Goal: Navigation & Orientation: Find specific page/section

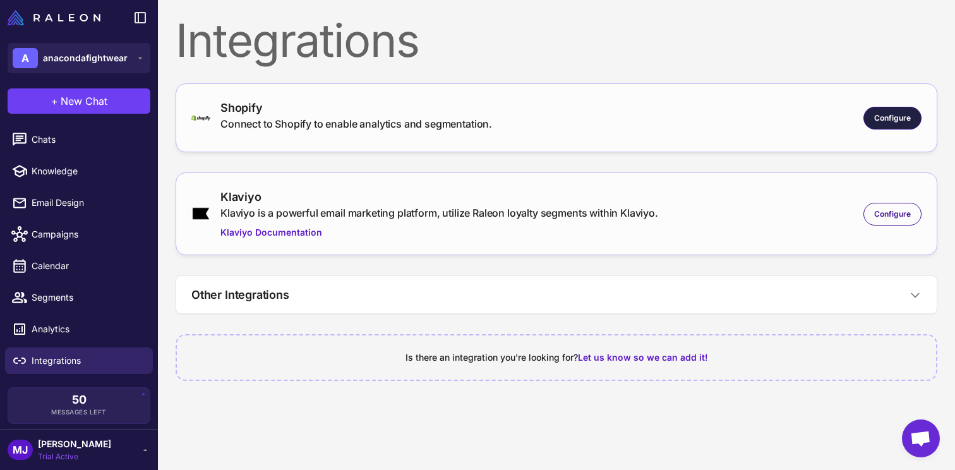
click at [884, 111] on div "Configure" at bounding box center [893, 118] width 58 height 23
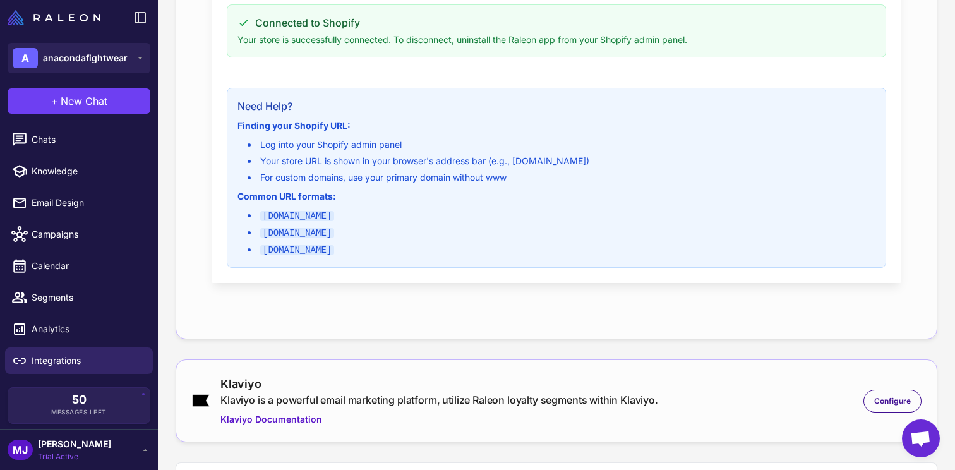
scroll to position [463, 0]
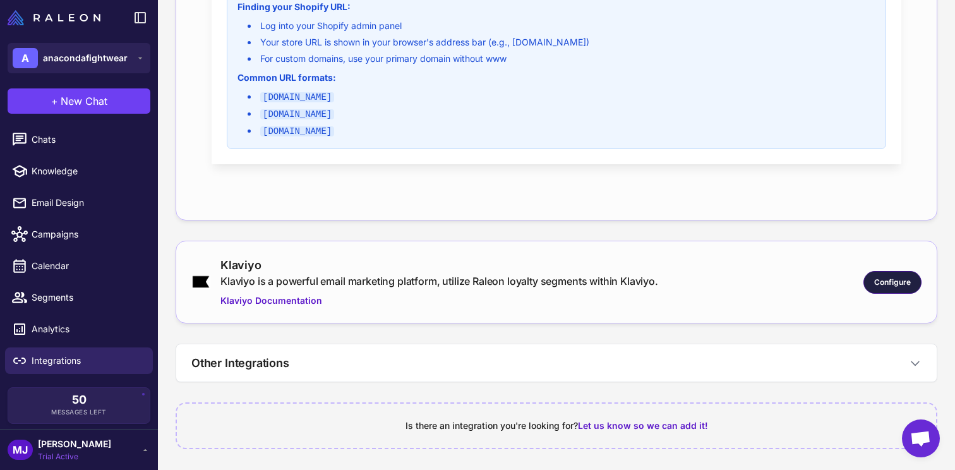
click at [878, 283] on span "Configure" at bounding box center [893, 282] width 37 height 11
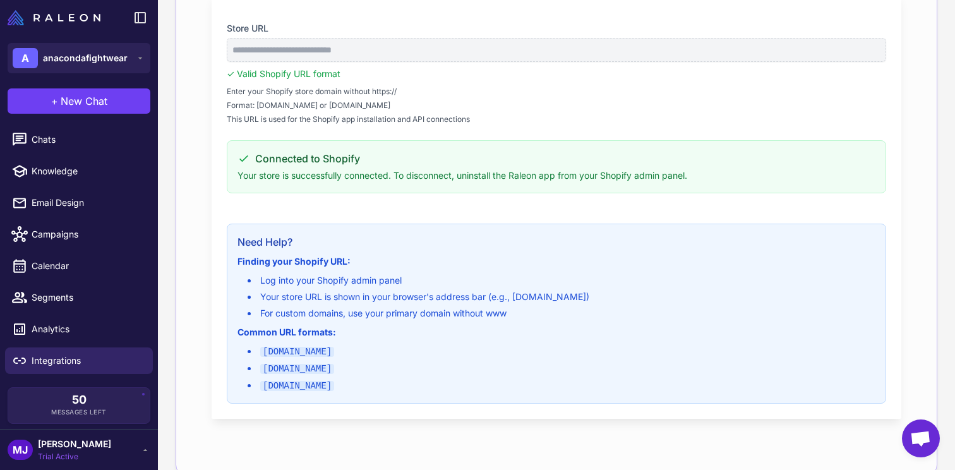
scroll to position [0, 0]
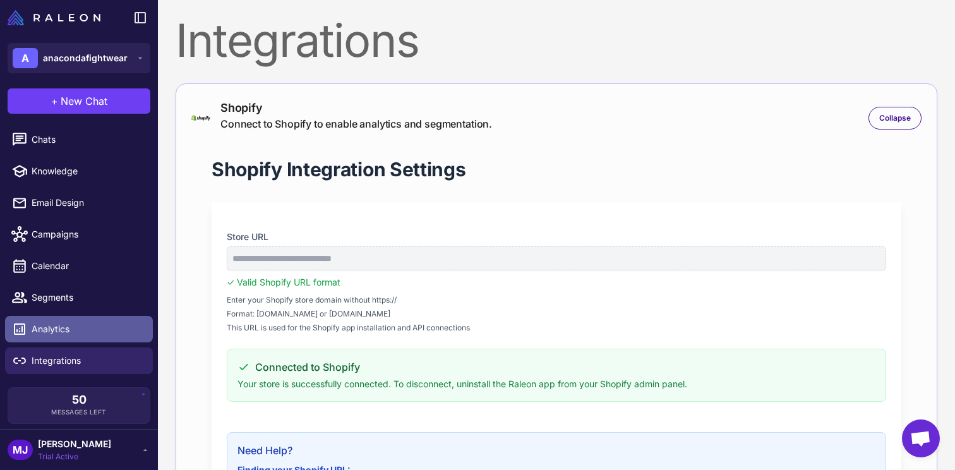
click at [77, 324] on span "Analytics" at bounding box center [87, 329] width 111 height 14
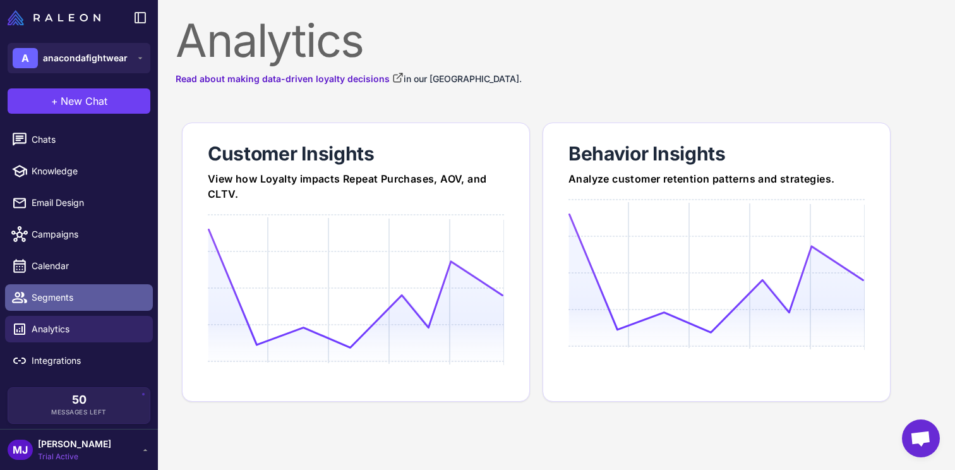
click at [94, 308] on link "Segments" at bounding box center [79, 297] width 148 height 27
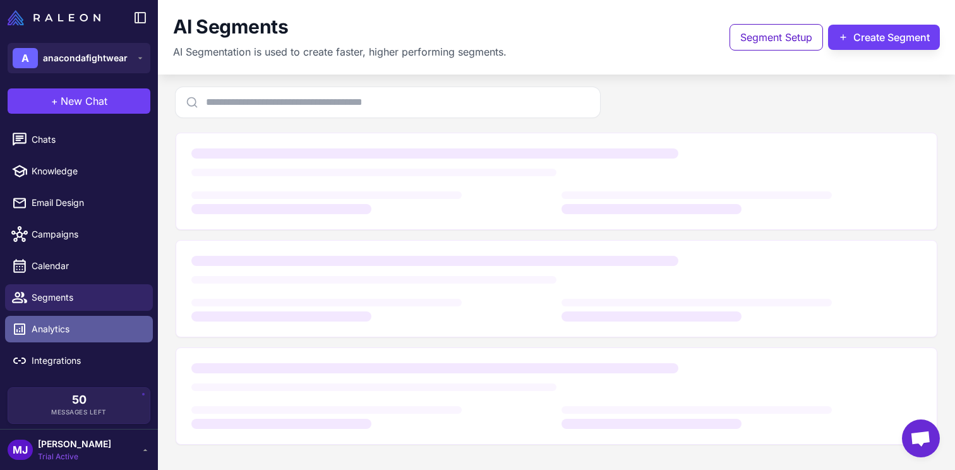
click at [94, 336] on link "Analytics" at bounding box center [79, 329] width 148 height 27
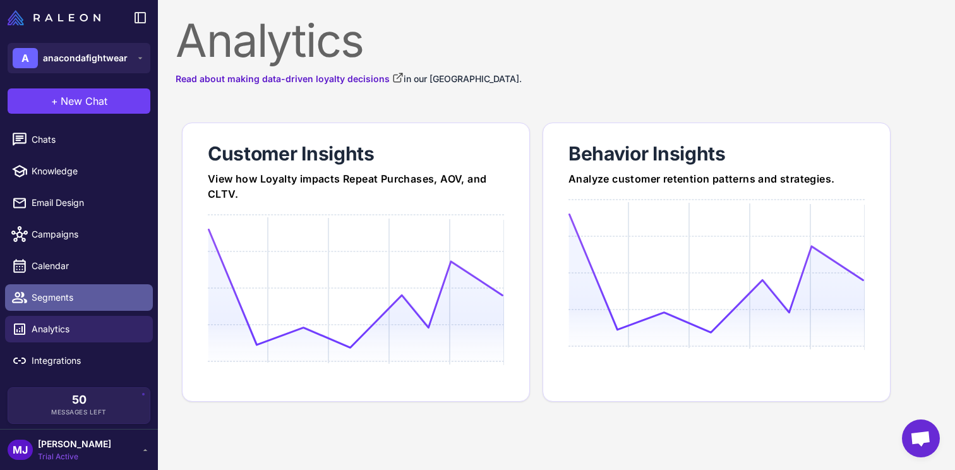
click at [83, 300] on span "Segments" at bounding box center [87, 298] width 111 height 14
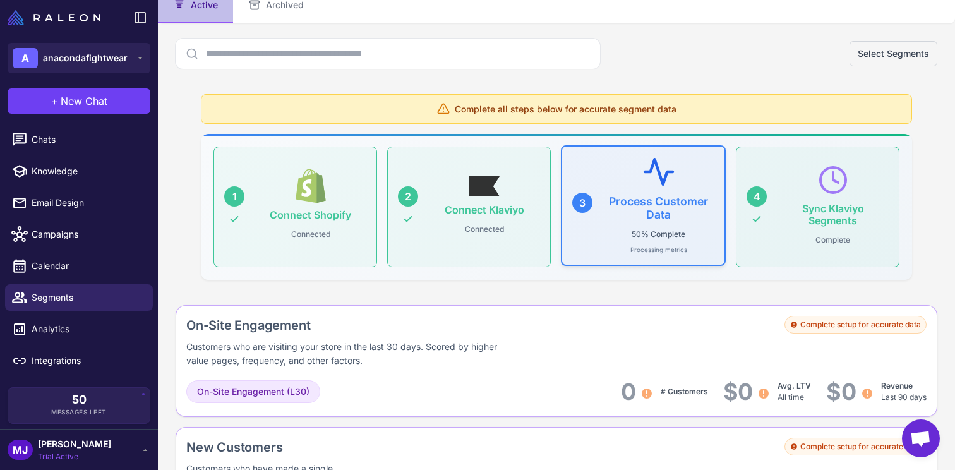
scroll to position [100, 0]
click at [627, 231] on p "50% Complete" at bounding box center [659, 233] width 64 height 16
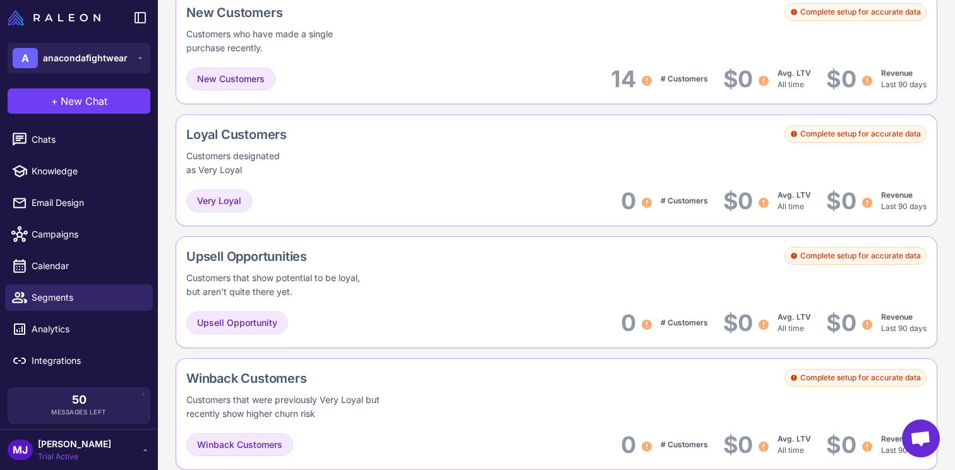
scroll to position [0, 0]
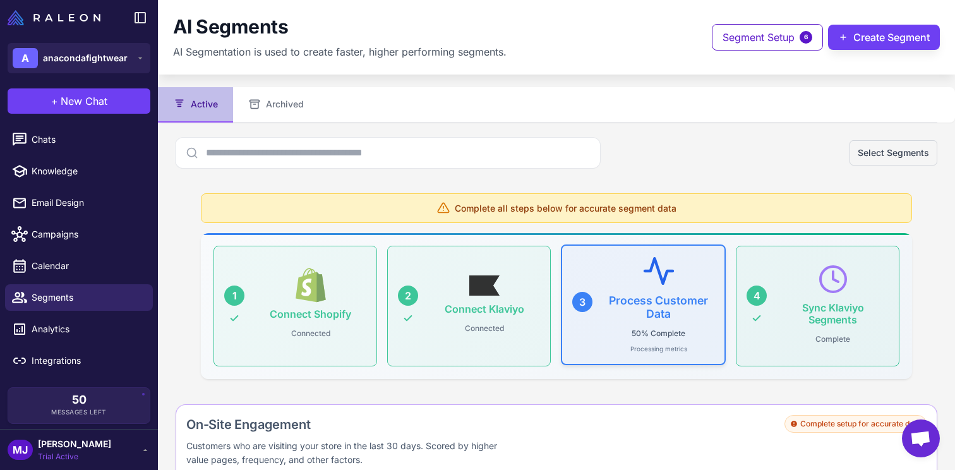
click at [646, 281] on icon at bounding box center [658, 270] width 33 height 33
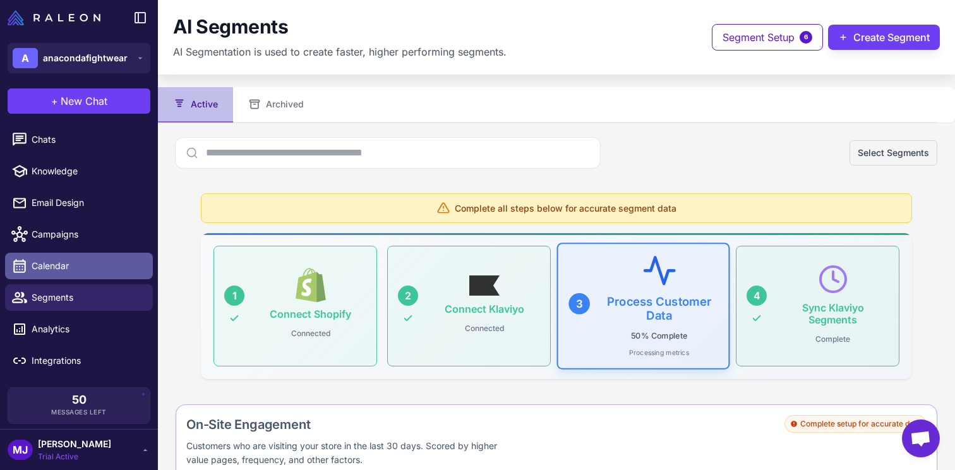
click at [83, 265] on span "Calendar" at bounding box center [87, 266] width 111 height 14
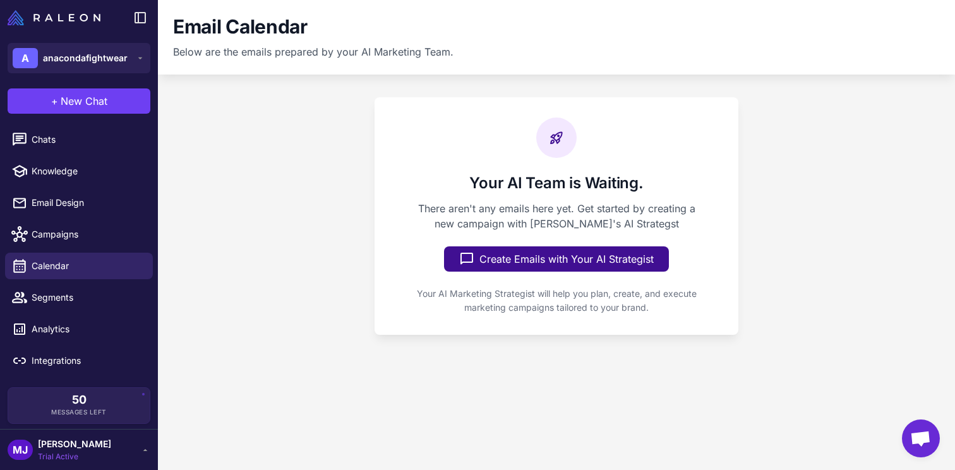
click at [91, 248] on li "Campaigns" at bounding box center [79, 235] width 158 height 32
click at [102, 234] on span "Campaigns" at bounding box center [87, 234] width 111 height 14
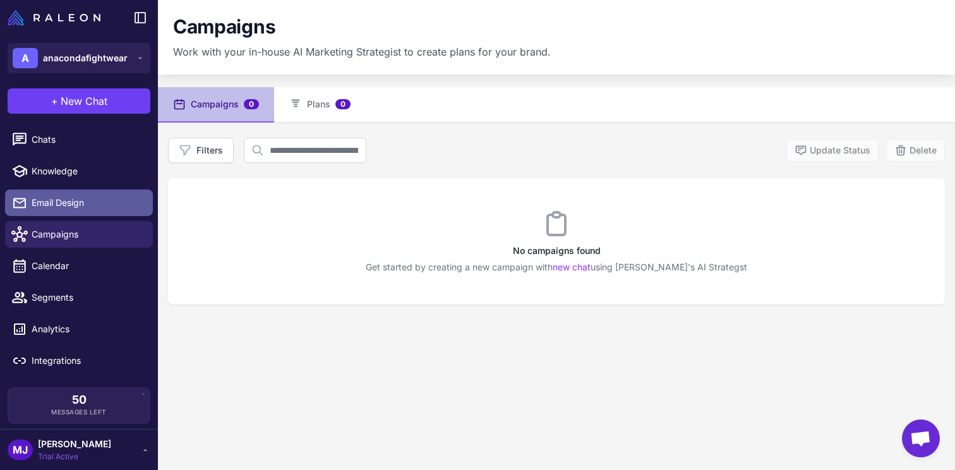
click at [112, 203] on span "Email Design" at bounding box center [87, 203] width 111 height 14
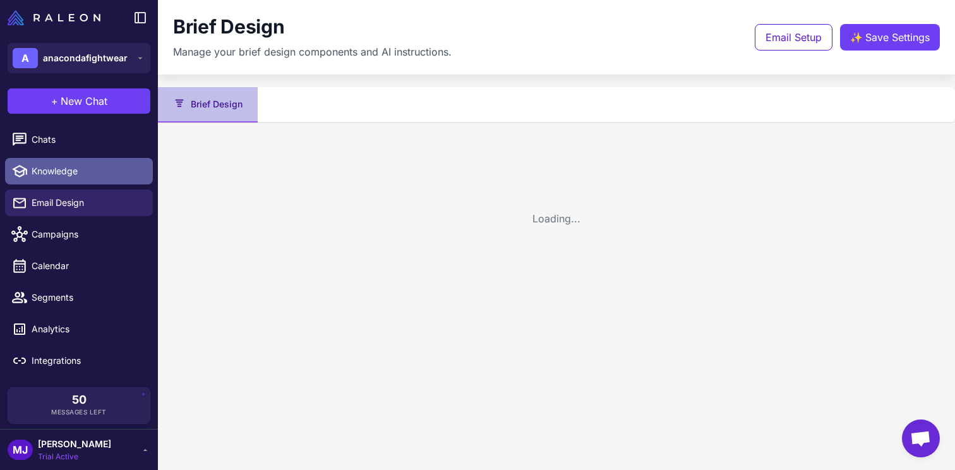
click at [124, 159] on link "Knowledge" at bounding box center [79, 171] width 148 height 27
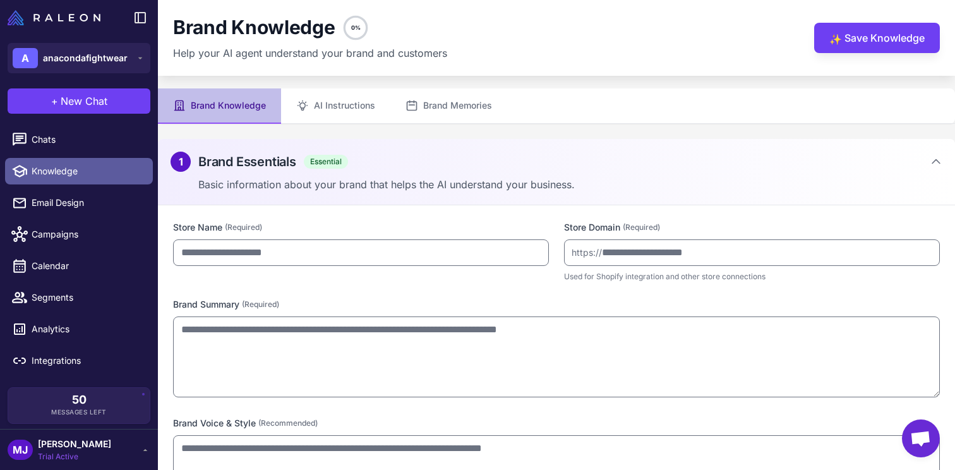
type input "**********"
type textarea "**********"
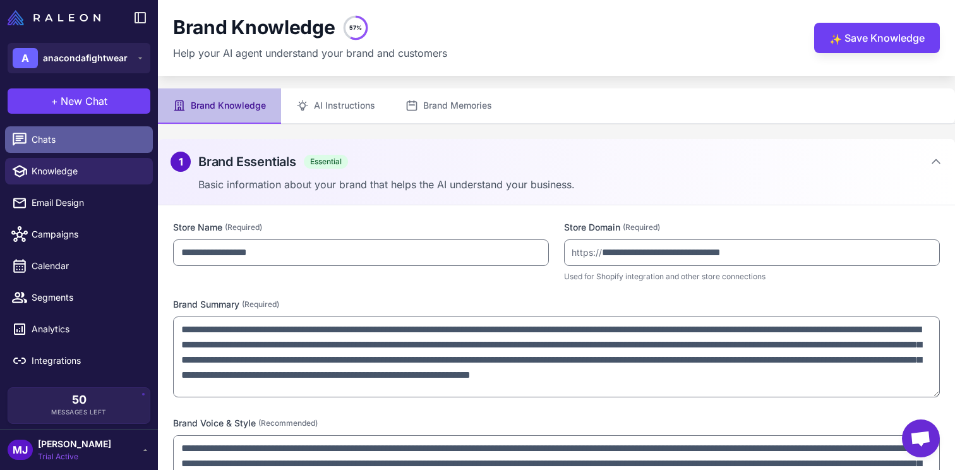
click at [123, 147] on link "Chats" at bounding box center [79, 139] width 148 height 27
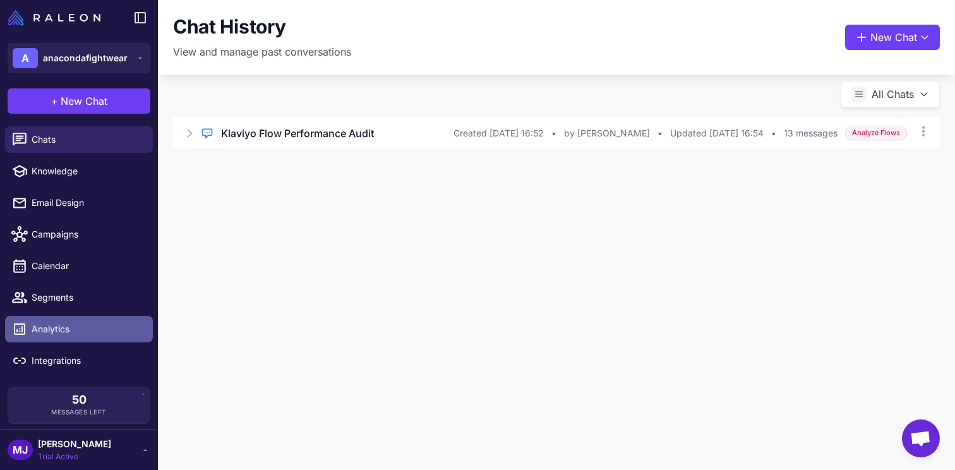
click at [66, 336] on link "Analytics" at bounding box center [79, 329] width 148 height 27
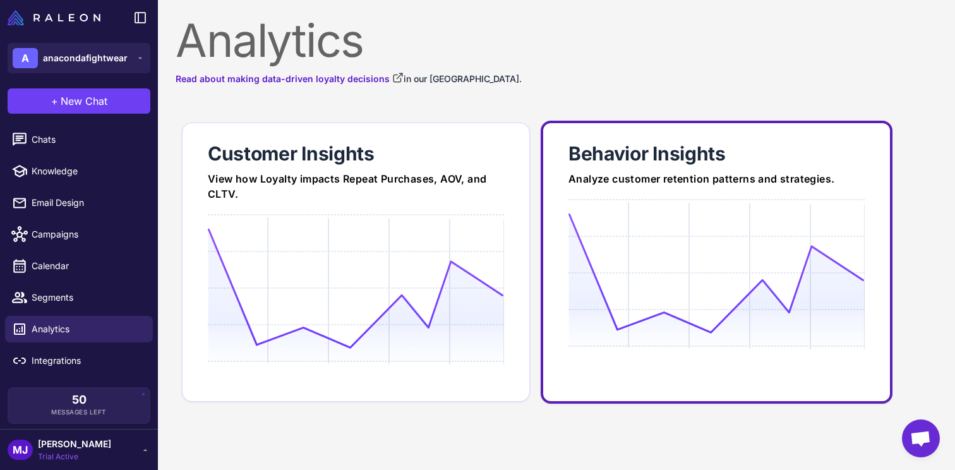
click at [615, 244] on icon at bounding box center [717, 273] width 296 height 121
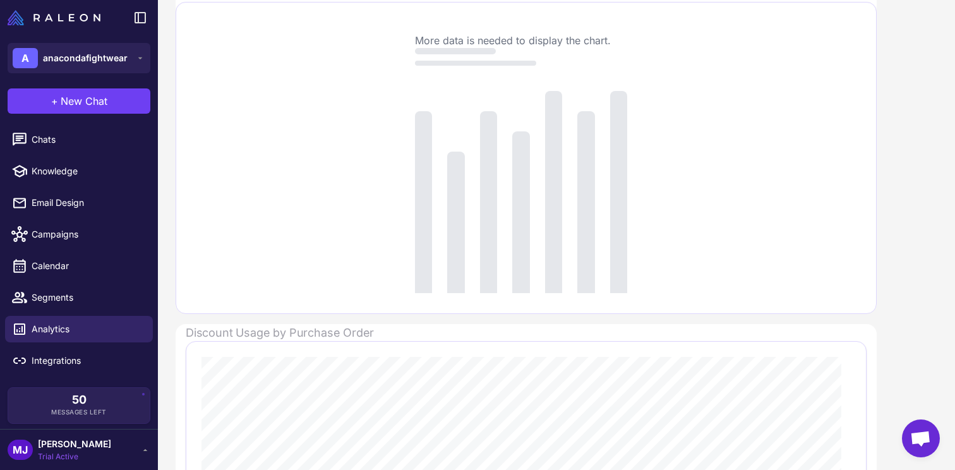
scroll to position [402, 0]
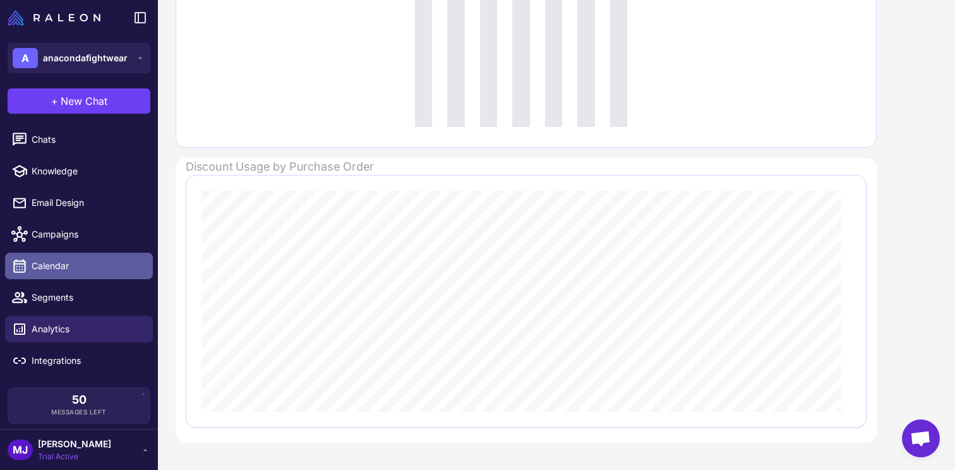
click at [111, 267] on span "Calendar" at bounding box center [87, 266] width 111 height 14
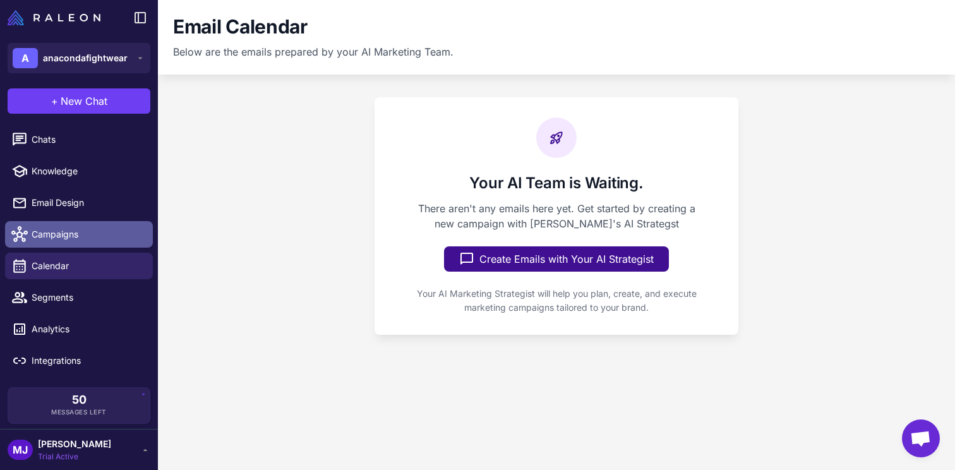
click at [85, 236] on span "Campaigns" at bounding box center [87, 234] width 111 height 14
